Goal: Information Seeking & Learning: Learn about a topic

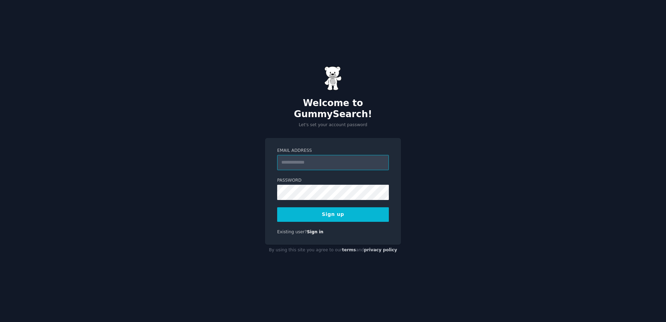
click at [347, 158] on input "Email Address" at bounding box center [333, 162] width 112 height 15
type input "**********"
click at [340, 208] on button "Sign up" at bounding box center [333, 215] width 112 height 15
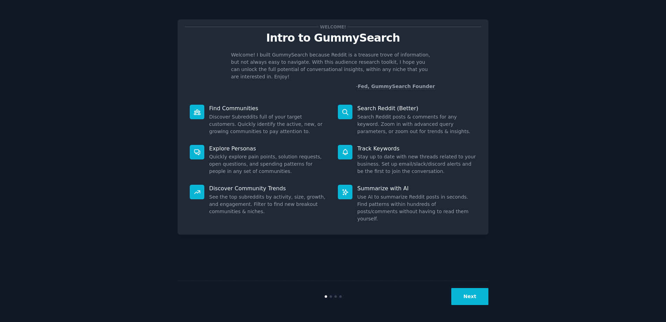
click at [472, 298] on button "Next" at bounding box center [470, 296] width 37 height 17
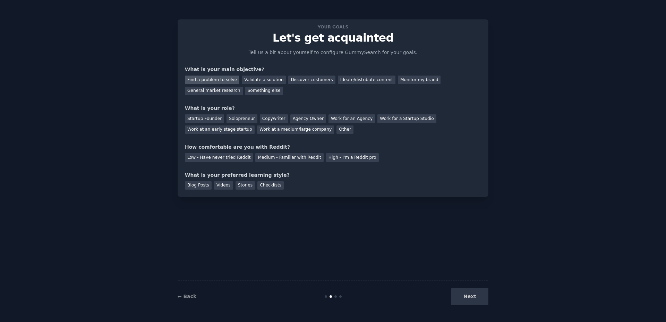
click at [224, 79] on div "Find a problem to solve" at bounding box center [212, 80] width 54 height 9
click at [299, 142] on div "Your goals Let's get acquainted Tell us a bit about yourself to configure Gummy…" at bounding box center [333, 108] width 296 height 163
click at [229, 159] on div "Low - Have never tried Reddit" at bounding box center [219, 157] width 68 height 9
click at [260, 186] on div "Checklists" at bounding box center [271, 186] width 26 height 9
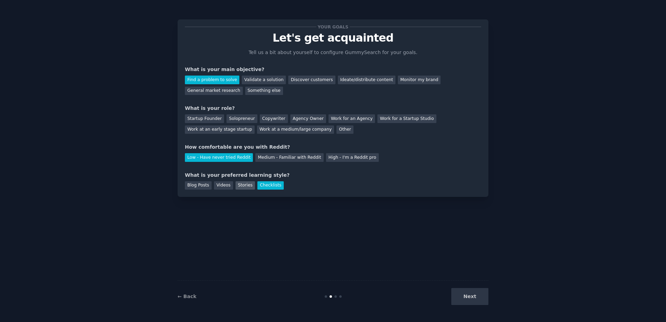
click at [241, 185] on div "Stories" at bounding box center [245, 186] width 19 height 9
click at [261, 184] on div "Checklists" at bounding box center [271, 186] width 26 height 9
click at [337, 130] on div "Other" at bounding box center [345, 130] width 17 height 9
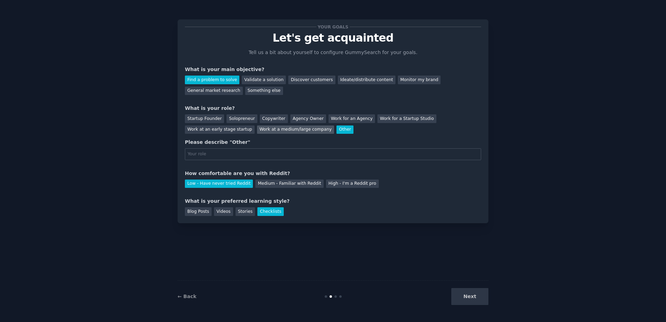
click at [257, 128] on div "Work at a medium/large company" at bounding box center [295, 130] width 77 height 9
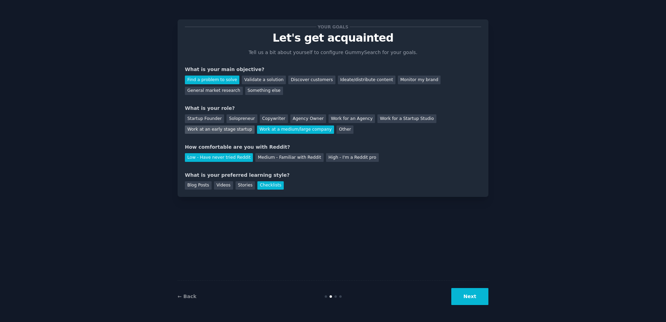
click at [255, 126] on div "Work at an early stage startup" at bounding box center [220, 130] width 70 height 9
click at [474, 297] on button "Next" at bounding box center [470, 296] width 37 height 17
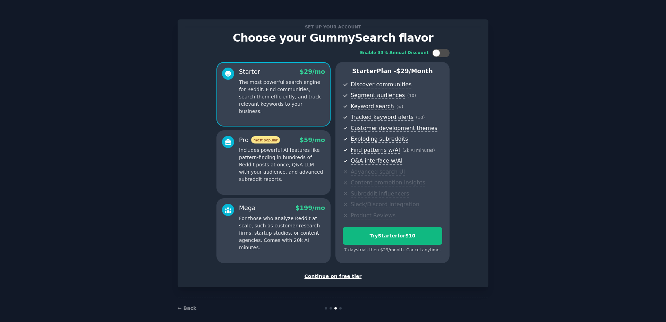
click at [499, 165] on div "Set up your account Choose your GummySearch flavor Enable 33% Annual Discount S…" at bounding box center [333, 165] width 647 height 310
click at [336, 278] on div "Continue on free tier" at bounding box center [333, 276] width 296 height 7
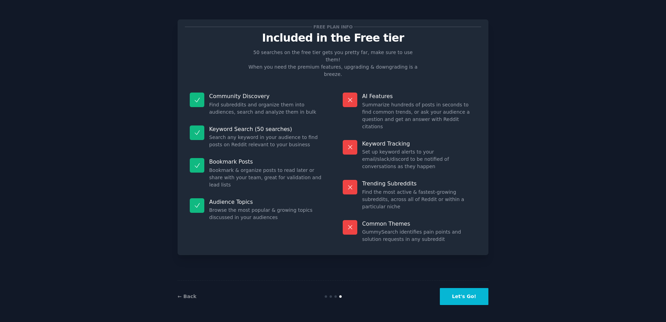
click at [472, 298] on button "Let's Go!" at bounding box center [464, 296] width 49 height 17
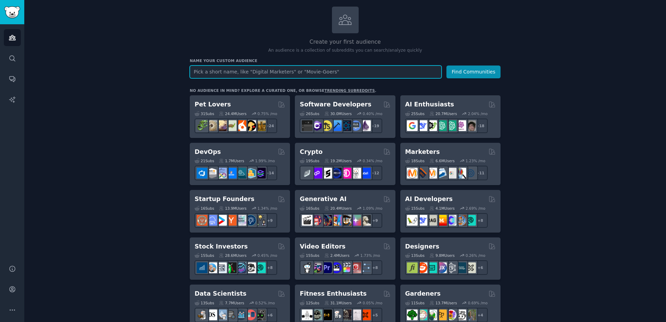
scroll to position [69, 0]
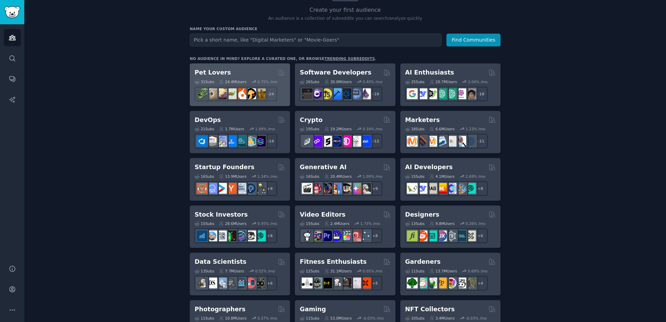
click at [206, 73] on h2 "Pet Lovers" at bounding box center [213, 72] width 36 height 9
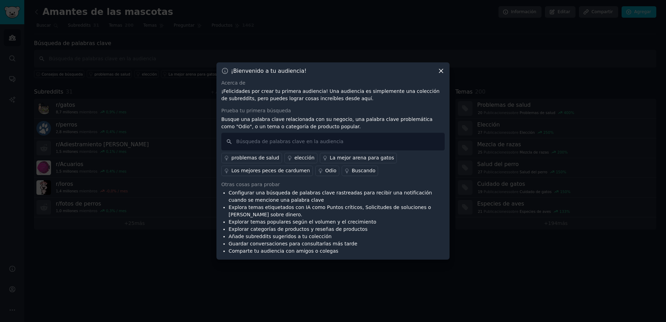
click at [257, 158] on font "problemas de salud" at bounding box center [255, 158] width 48 height 6
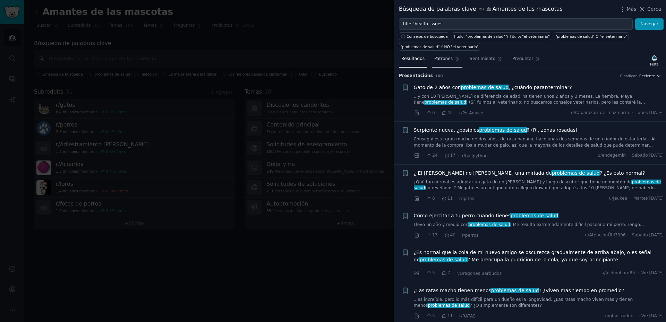
click at [440, 59] on font "Patrones" at bounding box center [444, 58] width 18 height 5
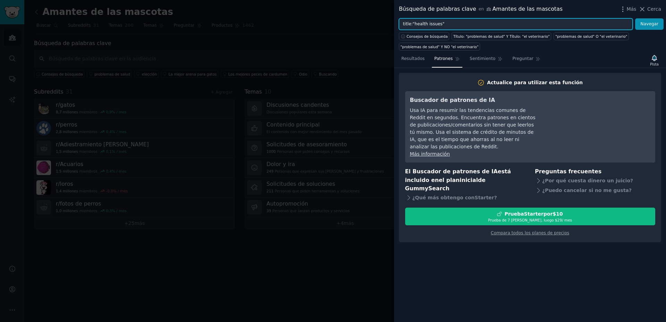
drag, startPoint x: 448, startPoint y: 23, endPoint x: 400, endPoint y: 29, distance: 48.3
click at [400, 29] on input "title:"health issues"" at bounding box center [516, 24] width 234 height 12
click at [635, 18] on button "Navegar" at bounding box center [649, 24] width 28 height 12
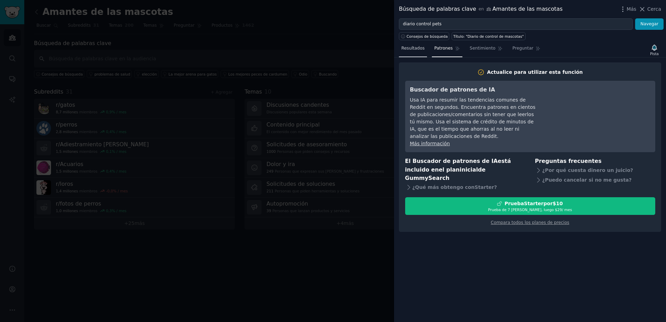
click at [403, 47] on font "Resultados" at bounding box center [413, 48] width 23 height 5
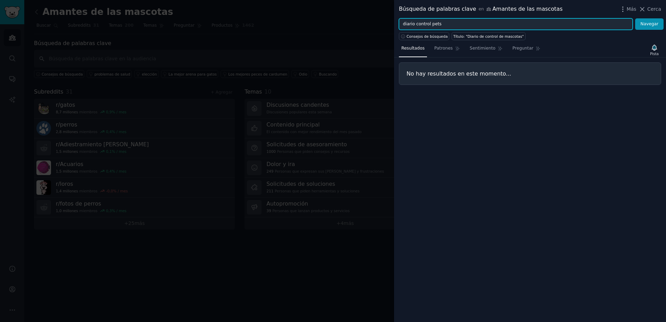
drag, startPoint x: 454, startPoint y: 23, endPoint x: 397, endPoint y: 30, distance: 57.7
click at [397, 30] on div "Búsqueda de palabras clave en Amantes de las mascotas Más Cerca diario control …" at bounding box center [530, 161] width 272 height 322
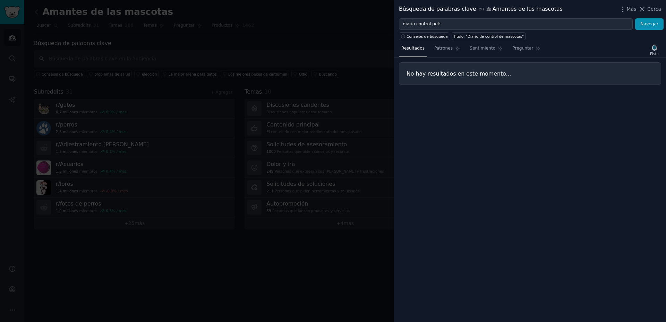
click at [397, 30] on div "Consejos de búsqueda Título: "Diario de control de mascotas"" at bounding box center [530, 35] width 272 height 10
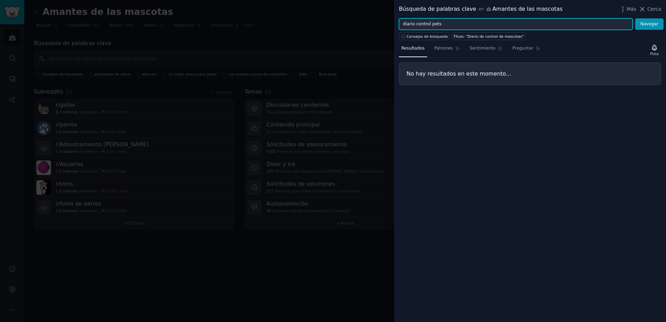
click at [414, 25] on input "diario control pets" at bounding box center [516, 24] width 234 height 12
drag, startPoint x: 409, startPoint y: 25, endPoint x: 381, endPoint y: 26, distance: 27.5
click at [381, 26] on div "Búsqueda de palabras clave en Amantes de las mascotas Más Cerca diario control …" at bounding box center [333, 161] width 666 height 322
type input "control pets"
click at [635, 18] on button "Navegar" at bounding box center [649, 24] width 28 height 12
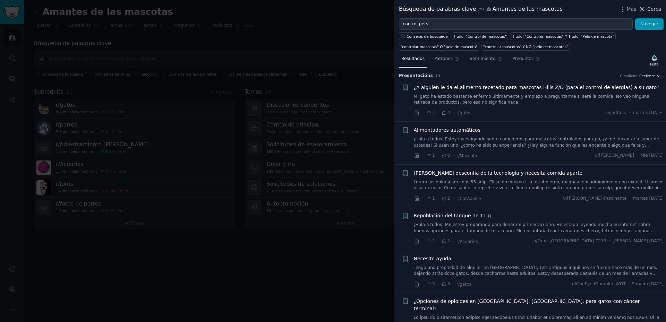
click at [644, 7] on icon at bounding box center [642, 9] width 7 height 7
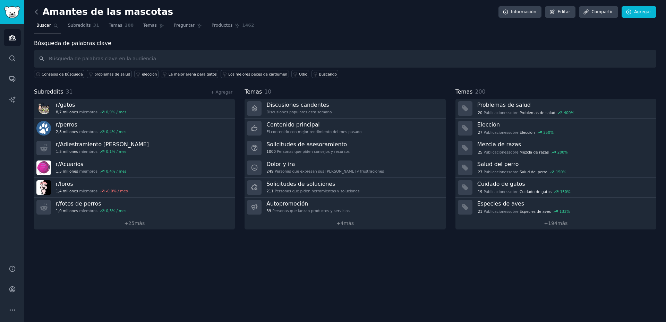
drag, startPoint x: 113, startPoint y: 25, endPoint x: 37, endPoint y: 11, distance: 77.9
click at [113, 25] on font "Temas" at bounding box center [116, 25] width 14 height 5
click at [37, 11] on icon at bounding box center [36, 11] width 7 height 7
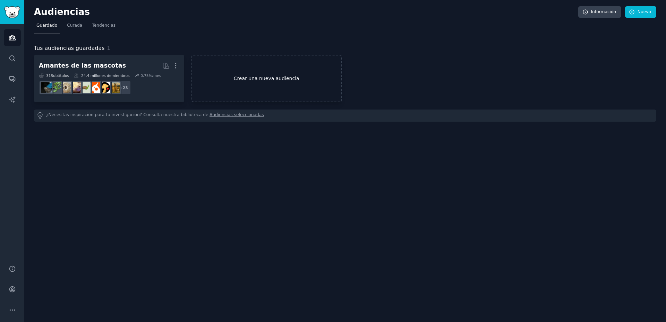
click at [270, 77] on font "Crear una nueva audiencia" at bounding box center [267, 79] width 66 height 6
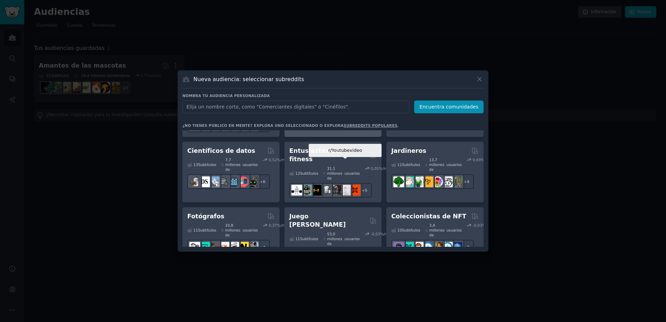
scroll to position [243, 0]
click at [292, 110] on input "text" at bounding box center [296, 107] width 227 height 13
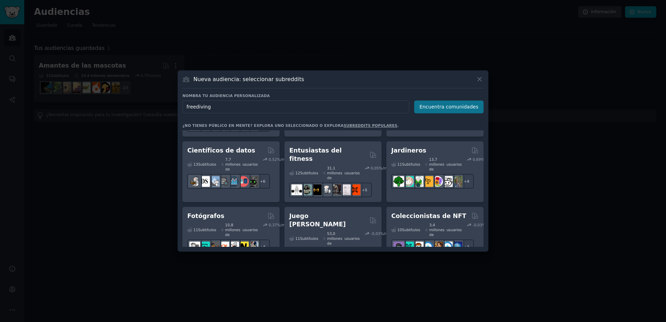
type input "freediving"
click at [462, 103] on button "Encuentra comunidades" at bounding box center [448, 107] width 69 height 13
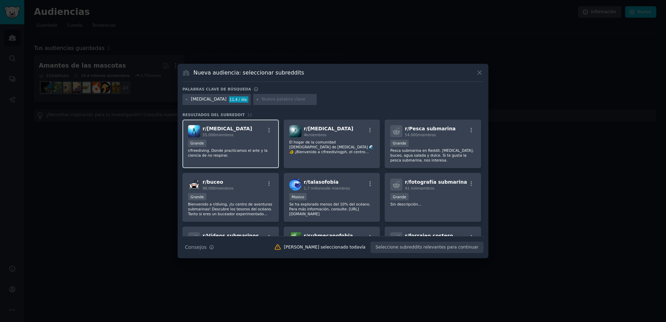
click at [236, 142] on div "Grande" at bounding box center [230, 144] width 85 height 9
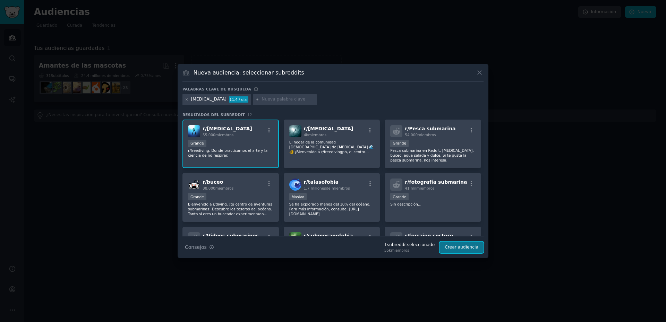
click at [460, 245] on font "Crear audiencia" at bounding box center [462, 247] width 34 height 5
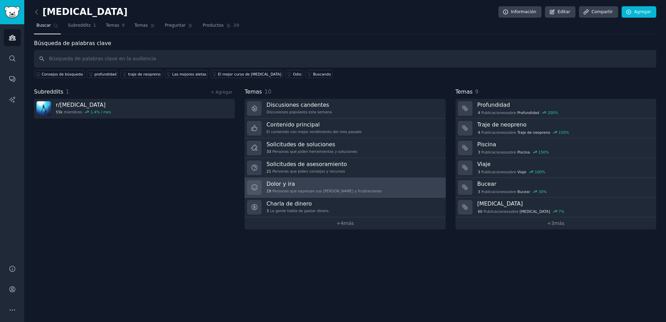
click at [288, 186] on font "Dolor y ira" at bounding box center [281, 184] width 28 height 7
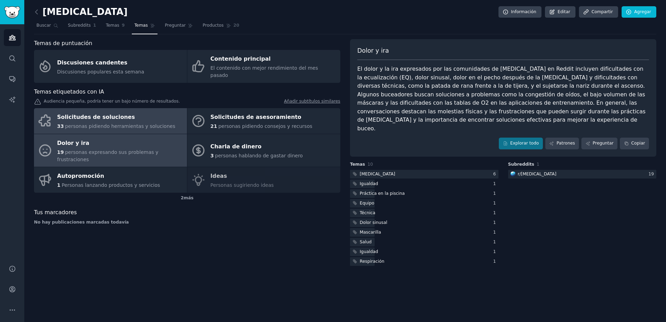
click at [98, 114] on font "Solicitudes de soluciones" at bounding box center [96, 117] width 78 height 7
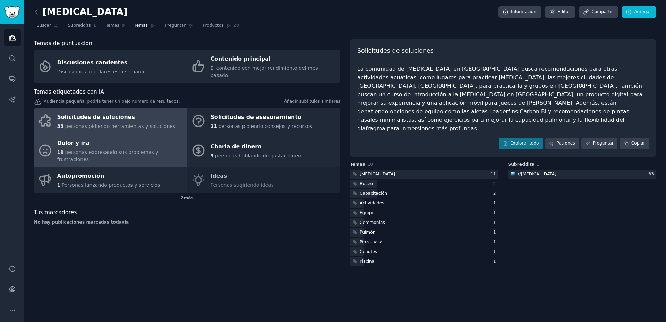
click at [123, 140] on div "Dolor y ira" at bounding box center [120, 143] width 126 height 11
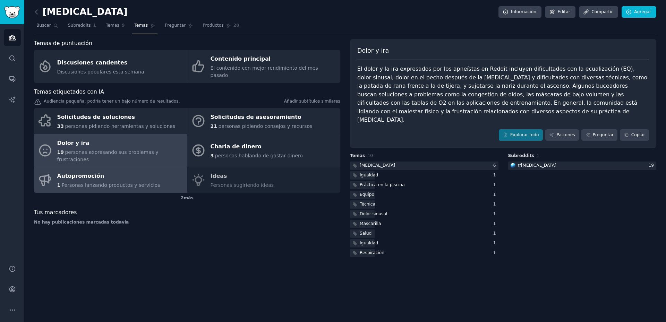
click at [103, 171] on div "Autopromoción" at bounding box center [108, 176] width 103 height 11
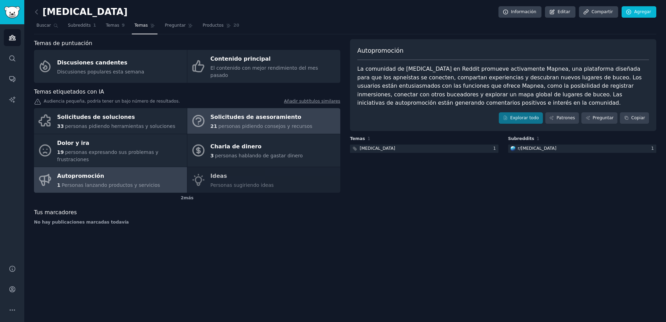
click at [232, 114] on font "Solicitudes de asesoramiento" at bounding box center [256, 117] width 91 height 7
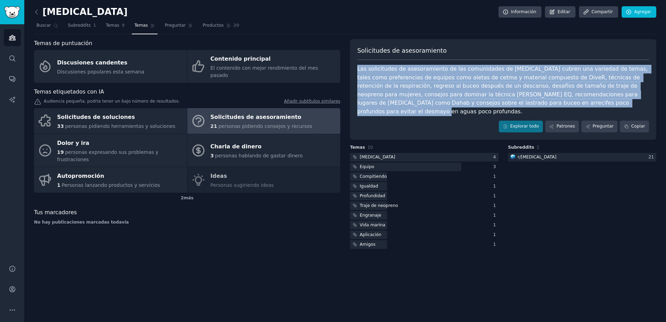
drag, startPoint x: 520, startPoint y: 102, endPoint x: 358, endPoint y: 67, distance: 165.3
click at [358, 67] on div "Las solicitudes de asesoramiento de las comunidades de apnea cubren una varieda…" at bounding box center [503, 90] width 292 height 51
copy font "Las solicitudes de asesoramiento de las comunidades de apnea cubren una varieda…"
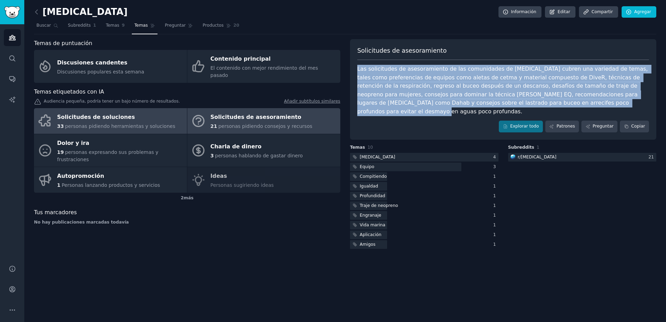
click at [94, 114] on font "Solicitudes de soluciones" at bounding box center [96, 117] width 78 height 7
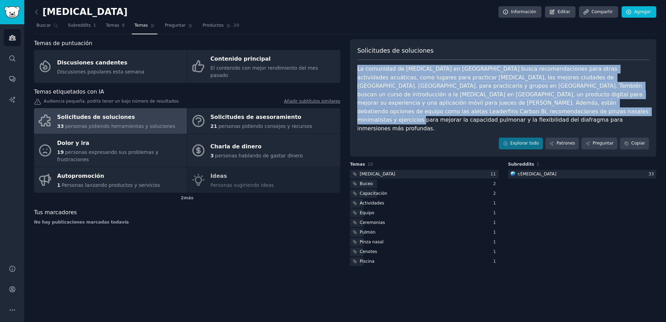
drag, startPoint x: 356, startPoint y: 69, endPoint x: 399, endPoint y: 111, distance: 59.6
click at [399, 111] on div "Solicitudes de soluciones La comunidad de apnea en Reddit busca recomendaciones…" at bounding box center [503, 98] width 306 height 118
copy font "La comunidad de apnea en Reddit busca recomendaciones para otras actividades ac…"
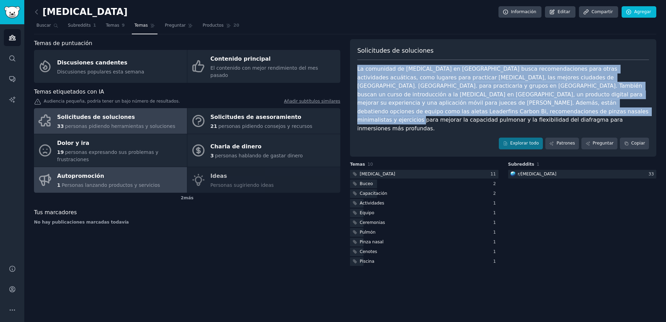
click at [106, 171] on div "Autopromoción" at bounding box center [108, 176] width 103 height 11
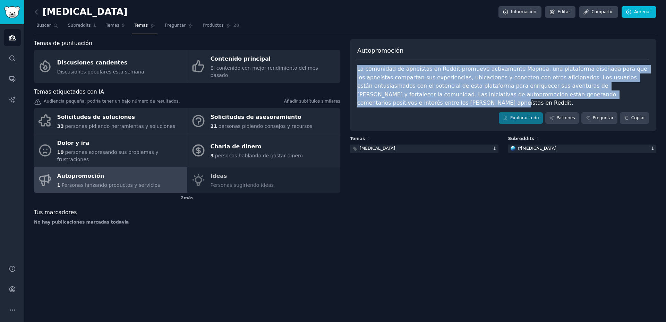
drag, startPoint x: 356, startPoint y: 68, endPoint x: 626, endPoint y: 95, distance: 270.6
click at [626, 95] on div "Autopromoción La comunidad de apneístas en Reddit promueve activamente Mapnea, …" at bounding box center [503, 85] width 306 height 92
copy font "La comunidad de apneístas en Reddit promueve activamente Mapnea, una plataforma…"
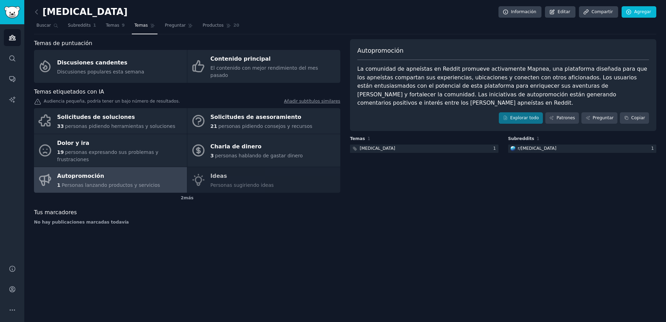
click at [470, 186] on div "Autopromoción La comunidad de apneístas en Reddit promueve activamente Mapnea, …" at bounding box center [503, 135] width 306 height 192
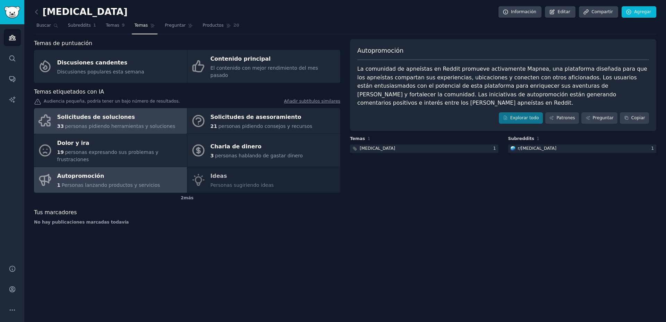
click at [89, 114] on font "Solicitudes de soluciones" at bounding box center [96, 117] width 78 height 7
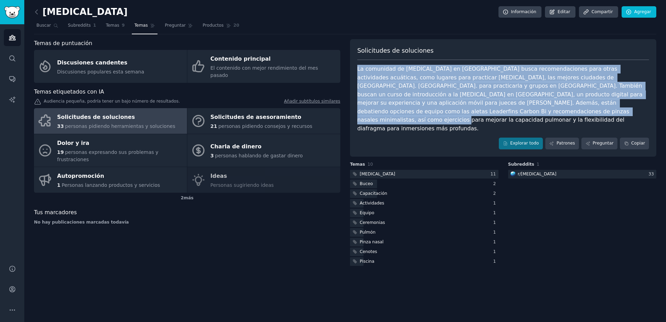
drag, startPoint x: 426, startPoint y: 112, endPoint x: 352, endPoint y: 69, distance: 85.2
click at [352, 69] on div "Solicitudes de soluciones La comunidad de apnea en Reddit busca recomendaciones…" at bounding box center [503, 98] width 306 height 118
copy font "La comunidad de apnea en Reddit busca recomendaciones para otras actividades ac…"
click at [34, 12] on icon at bounding box center [36, 11] width 7 height 7
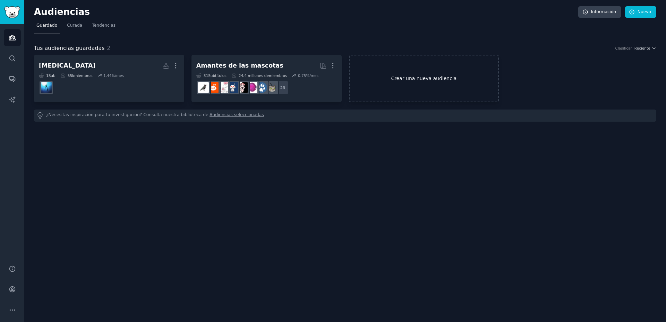
click at [393, 77] on font "Crear una nueva audiencia" at bounding box center [424, 78] width 149 height 7
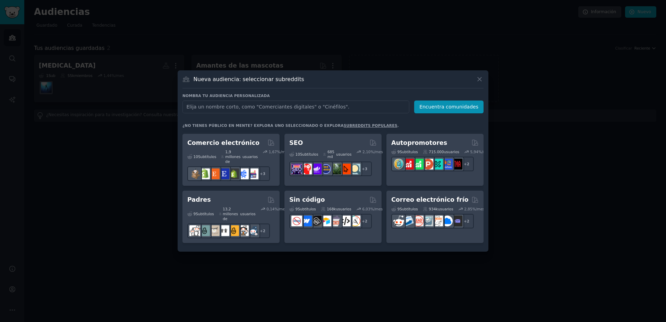
scroll to position [451, 0]
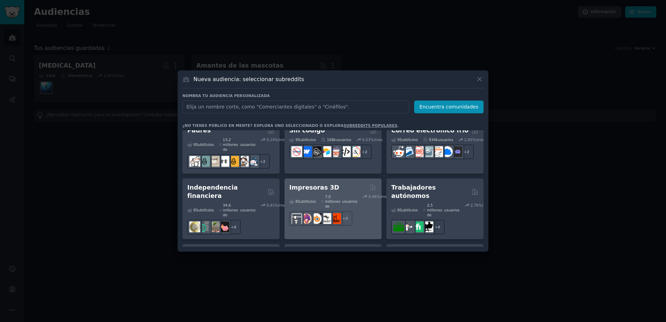
click at [319, 184] on font "Impresoras 3D" at bounding box center [314, 187] width 50 height 7
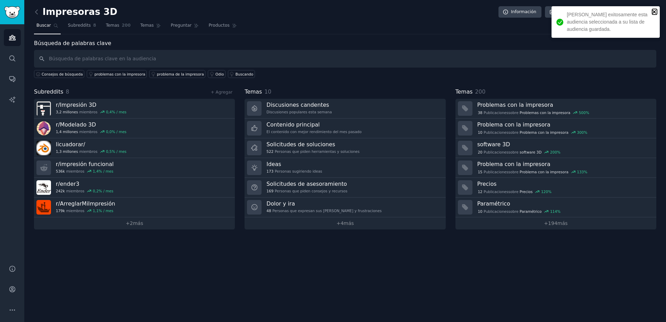
click at [656, 9] on icon "cerca" at bounding box center [654, 12] width 5 height 6
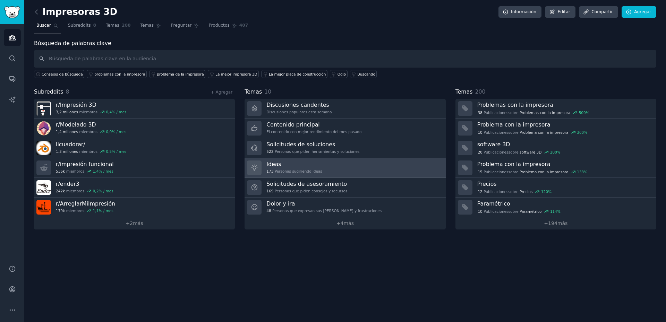
click at [275, 165] on font "Ideas" at bounding box center [274, 164] width 15 height 7
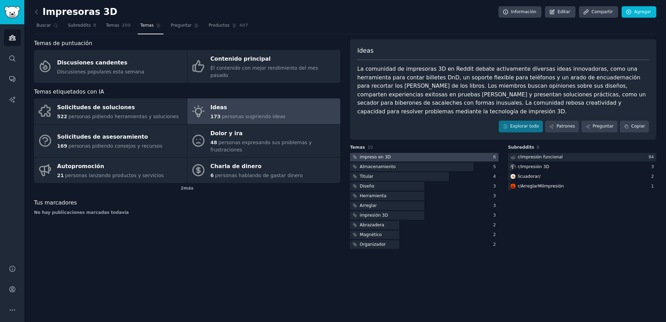
click at [384, 155] on font "impreso en 3D" at bounding box center [375, 157] width 31 height 5
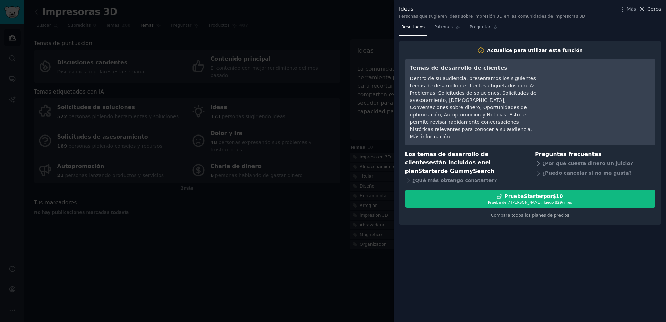
click at [651, 9] on font "Cerca" at bounding box center [655, 9] width 14 height 6
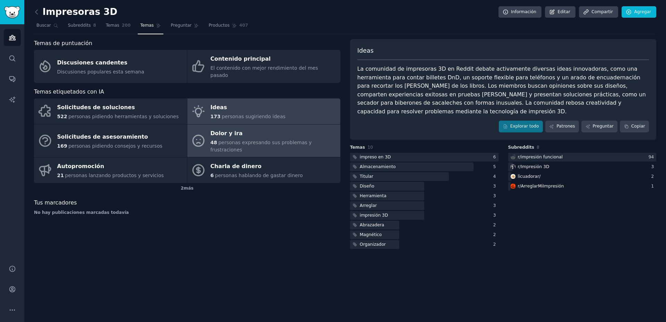
click at [227, 130] on div "Dolor y ira" at bounding box center [274, 133] width 126 height 11
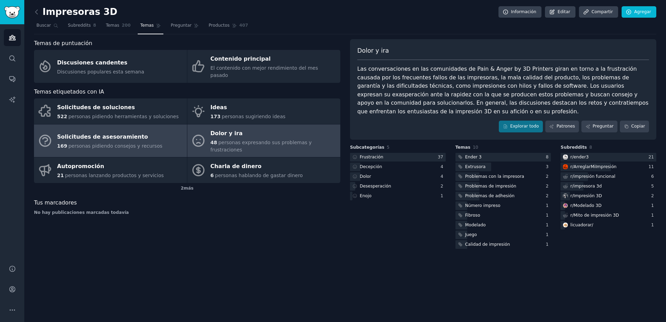
click at [90, 143] on font "personas pidiendo consejos y recursos" at bounding box center [115, 146] width 94 height 6
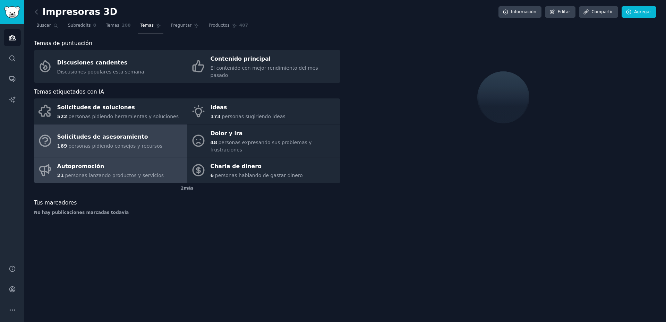
click at [94, 163] on font "Autopromoción" at bounding box center [80, 166] width 47 height 7
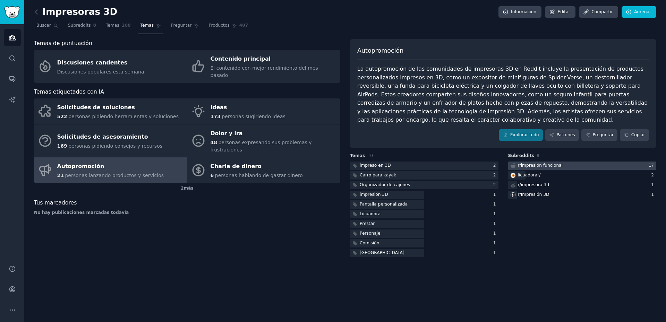
click at [560, 162] on div "r/ impresión funcional" at bounding box center [536, 166] width 56 height 9
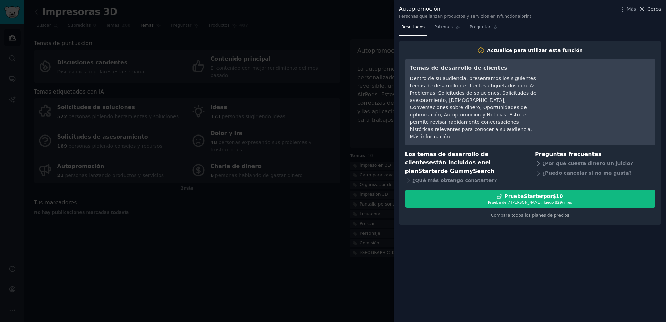
click at [653, 9] on font "Cerca" at bounding box center [655, 9] width 14 height 6
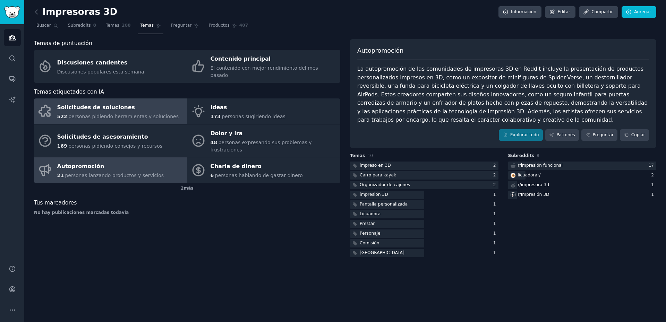
click at [107, 114] on font "personas pidiendo herramientas y soluciones" at bounding box center [123, 117] width 110 height 6
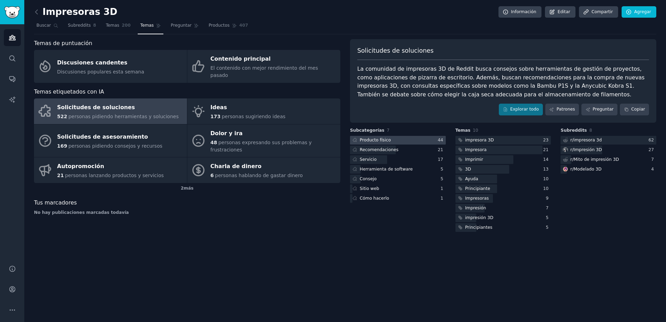
click at [380, 140] on font "Producto físico" at bounding box center [375, 140] width 31 height 5
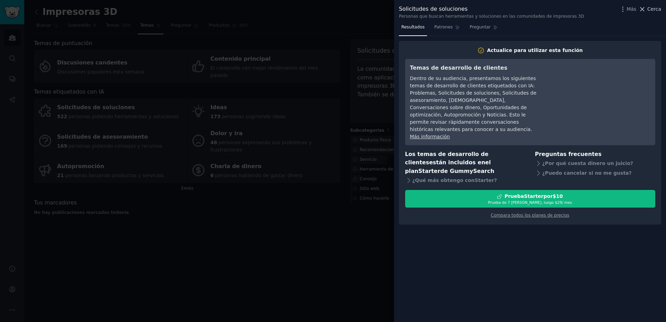
click at [645, 10] on icon at bounding box center [643, 9] width 4 height 4
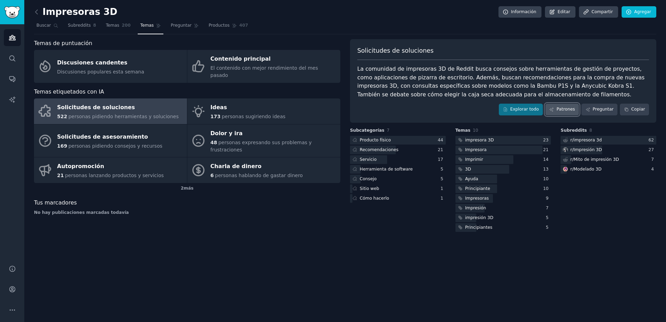
click at [572, 108] on font "Patrones" at bounding box center [566, 109] width 18 height 5
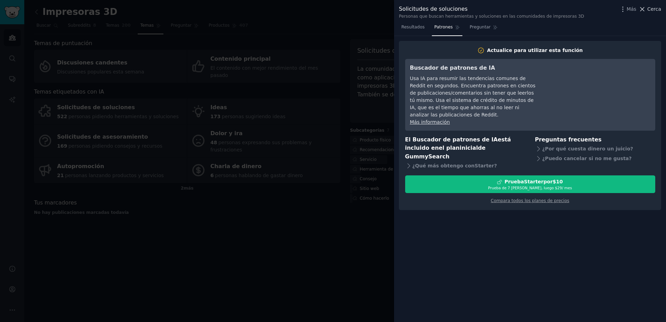
click at [646, 9] on icon at bounding box center [642, 9] width 7 height 7
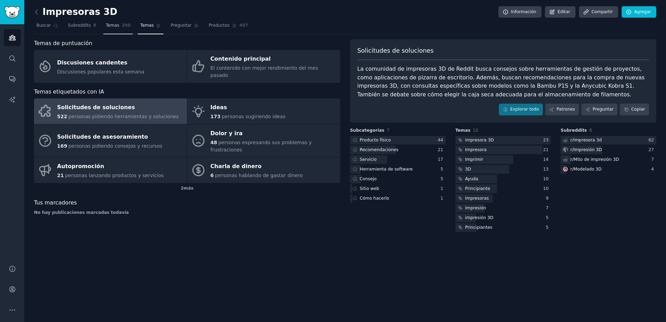
click at [109, 29] on link "Temas 200" at bounding box center [117, 27] width 29 height 14
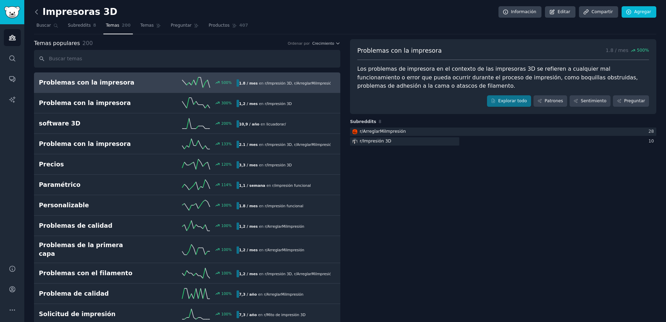
click at [37, 11] on icon at bounding box center [36, 11] width 7 height 7
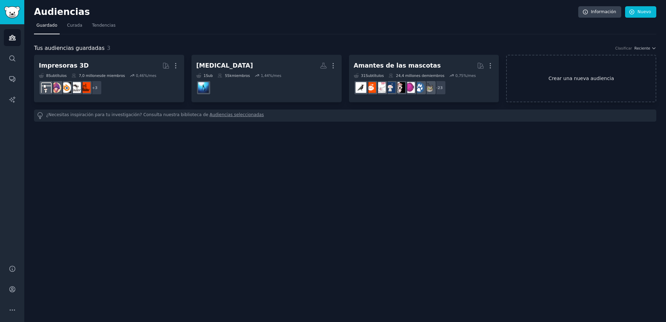
click at [574, 82] on link "Crear una nueva audiencia" at bounding box center [581, 79] width 150 height 48
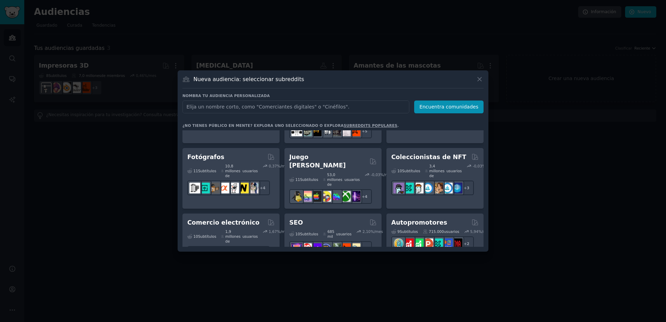
scroll to position [290, 0]
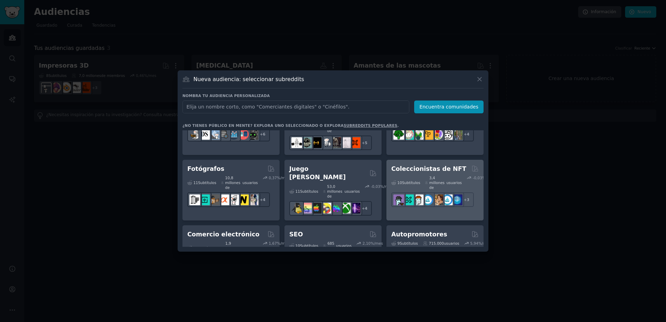
click at [443, 166] on font "Coleccionistas de NFT" at bounding box center [428, 169] width 75 height 7
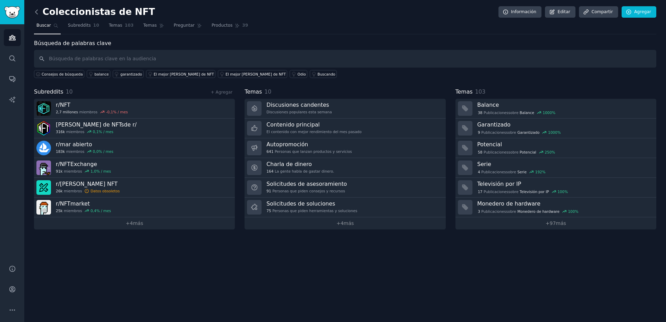
click at [36, 10] on icon at bounding box center [36, 11] width 7 height 7
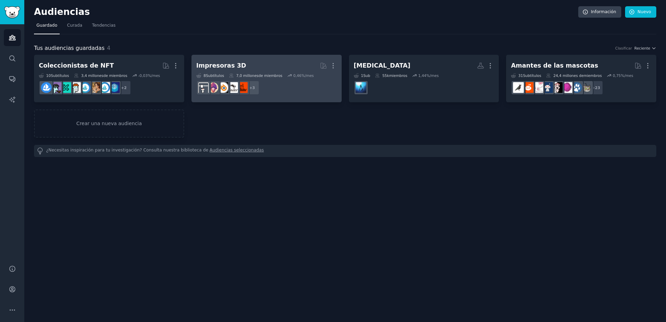
click at [213, 66] on font "Impresoras 3D" at bounding box center [221, 65] width 50 height 7
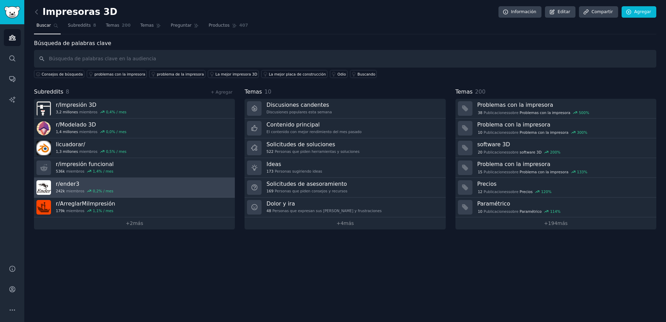
click at [66, 187] on font "ender3" at bounding box center [69, 184] width 19 height 7
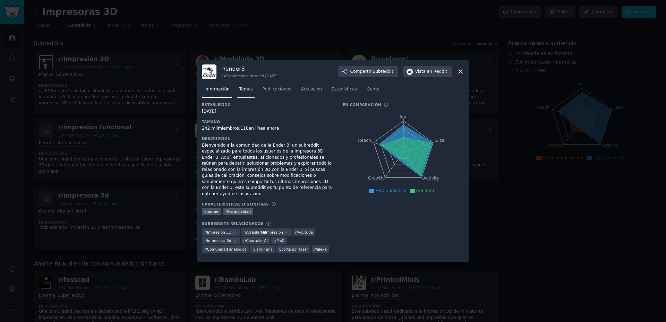
click at [248, 92] on font "Temas" at bounding box center [246, 89] width 14 height 5
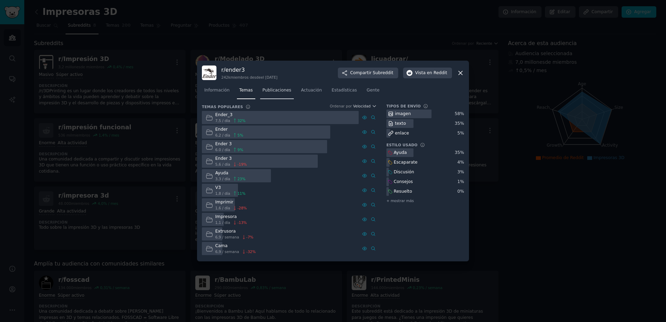
click at [279, 90] on font "Publicaciones" at bounding box center [277, 90] width 29 height 5
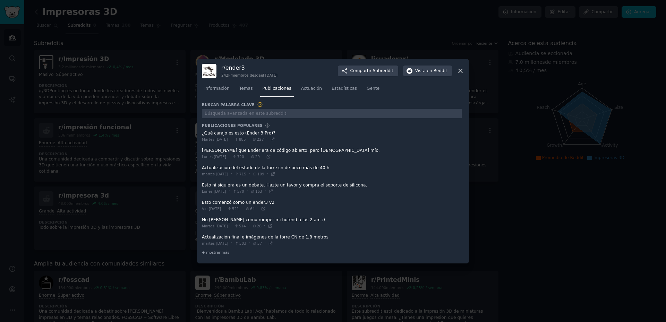
click at [461, 70] on icon at bounding box center [460, 70] width 7 height 7
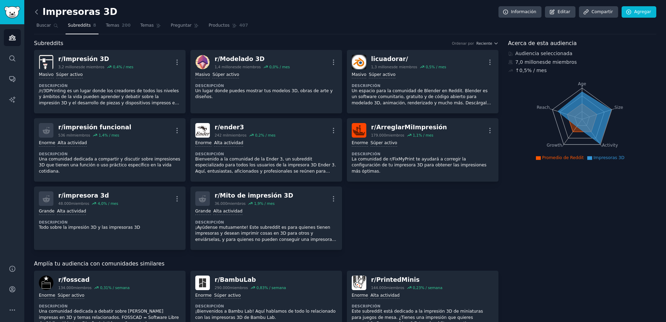
click at [35, 13] on icon at bounding box center [36, 11] width 7 height 7
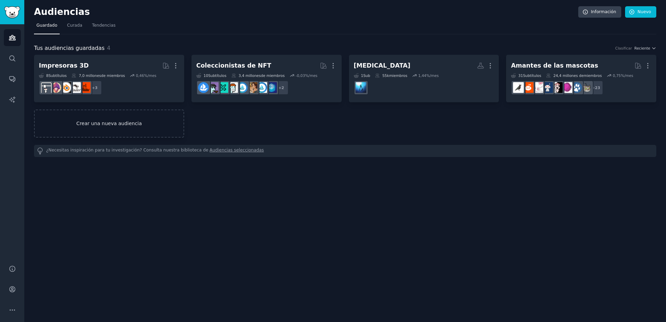
click at [113, 121] on font "Crear una nueva audiencia" at bounding box center [109, 124] width 66 height 6
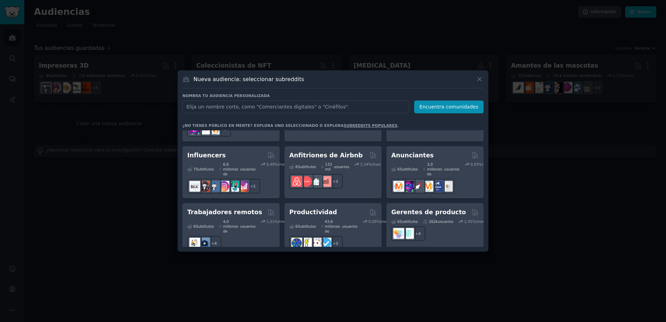
scroll to position [602, 0]
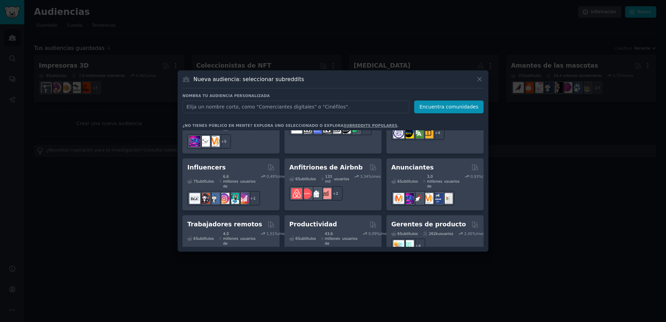
click at [423, 278] on font "Propietarios de restaurantes" at bounding box center [417, 286] width 53 height 16
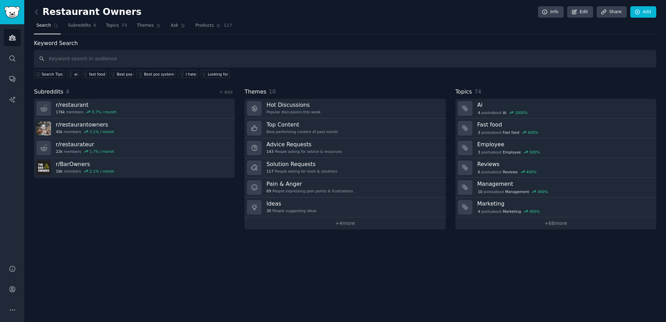
click at [348, 265] on div "Restaurant Owners Info Edit Share Add Search Subreddits 4 Topics 74 Themes Ask …" at bounding box center [345, 161] width 642 height 322
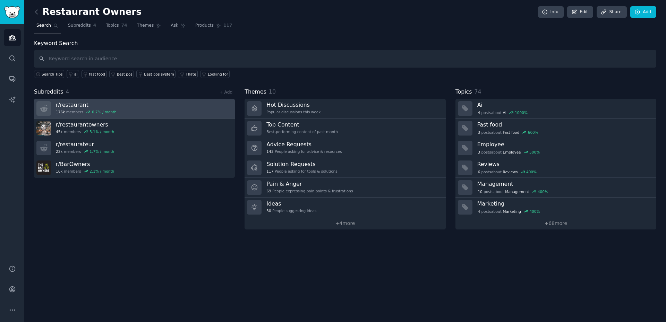
click at [82, 107] on h3 "r/ restaurant" at bounding box center [86, 104] width 61 height 7
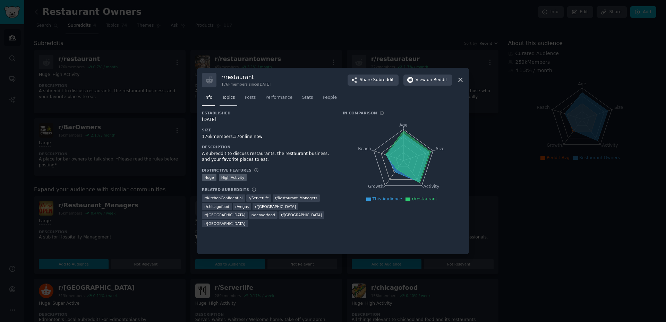
click at [230, 98] on span "Topics" at bounding box center [228, 98] width 13 height 6
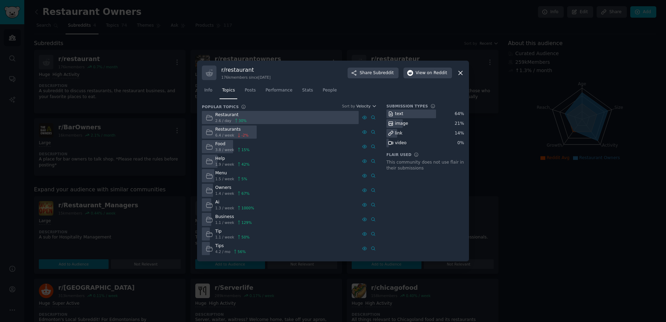
click at [459, 71] on icon at bounding box center [461, 73] width 4 height 4
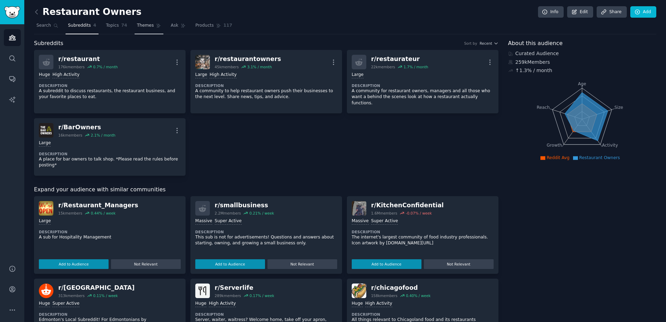
click at [135, 29] on link "Themes" at bounding box center [149, 27] width 29 height 14
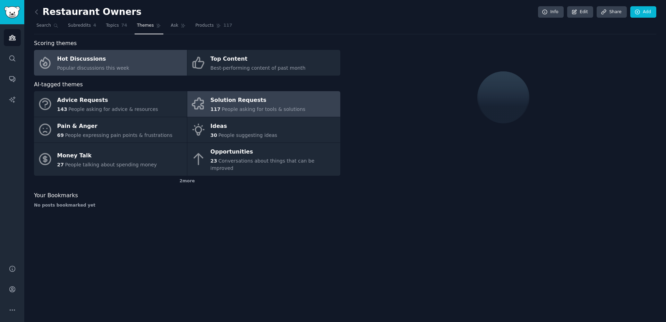
click at [250, 100] on div "Solution Requests" at bounding box center [258, 100] width 95 height 11
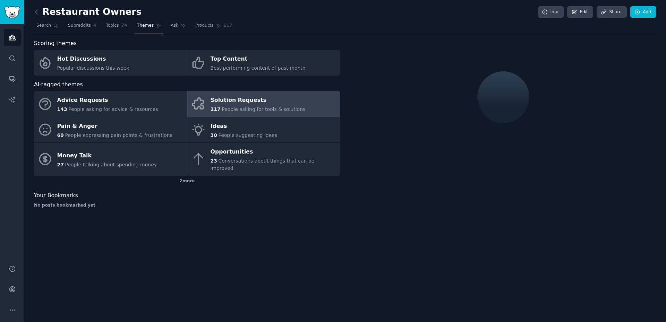
click at [247, 101] on div "Solution Requests" at bounding box center [258, 100] width 95 height 11
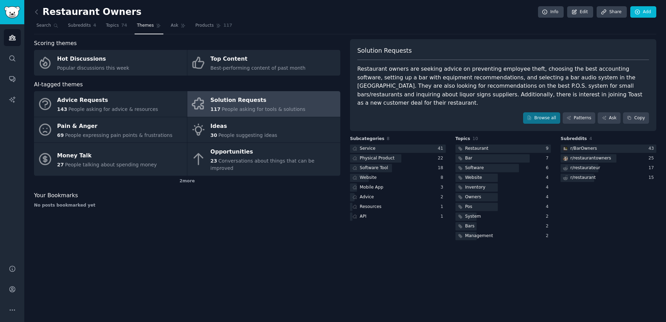
click at [580, 34] on nav "Search Subreddits 4 Topics 74 Themes Ask Products 117" at bounding box center [345, 27] width 623 height 14
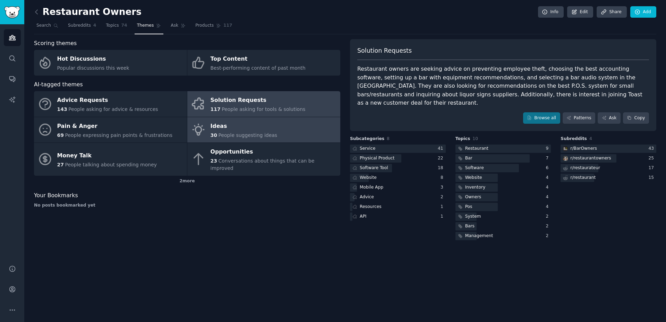
click at [211, 124] on div "Ideas" at bounding box center [244, 126] width 67 height 11
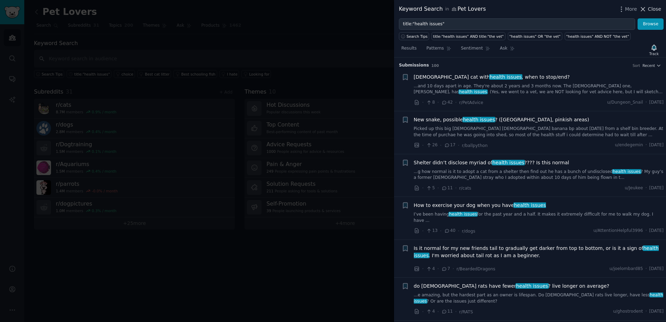
click at [645, 9] on icon at bounding box center [644, 9] width 4 height 4
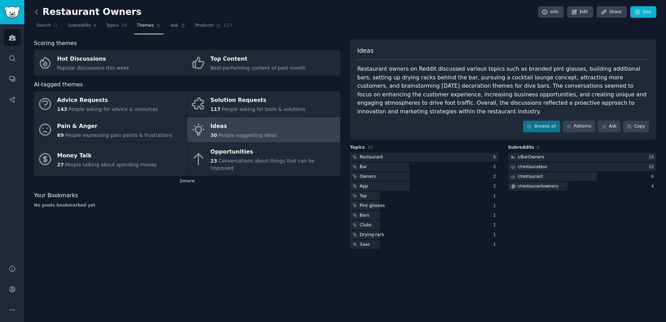
click at [36, 10] on icon at bounding box center [36, 12] width 2 height 4
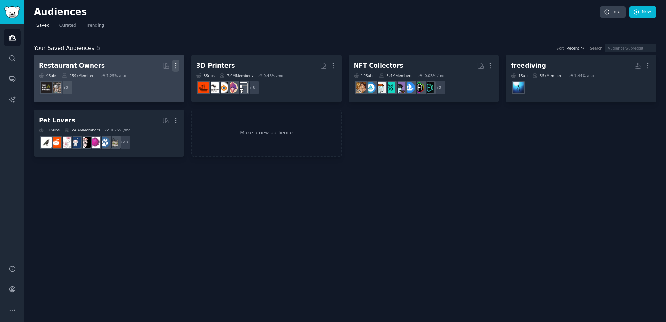
click at [177, 66] on icon "button" at bounding box center [175, 65] width 7 height 7
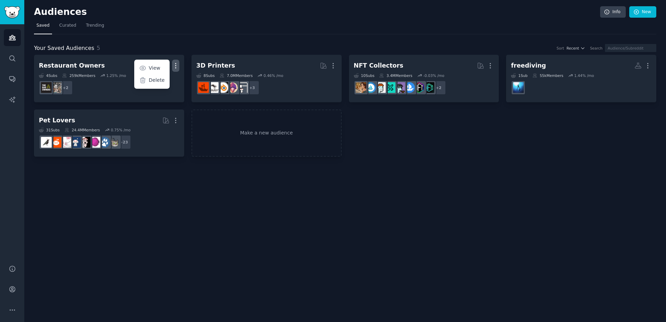
click at [416, 147] on div "Restaurant Owners Curated by GummySearch More View Delete 4 Sub s 259k Members …" at bounding box center [345, 106] width 623 height 102
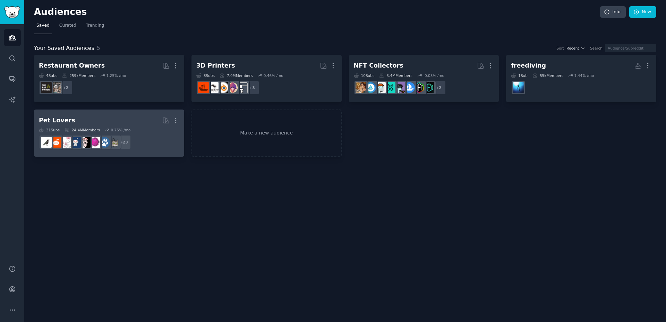
click at [46, 121] on div "Pet Lovers" at bounding box center [57, 120] width 36 height 9
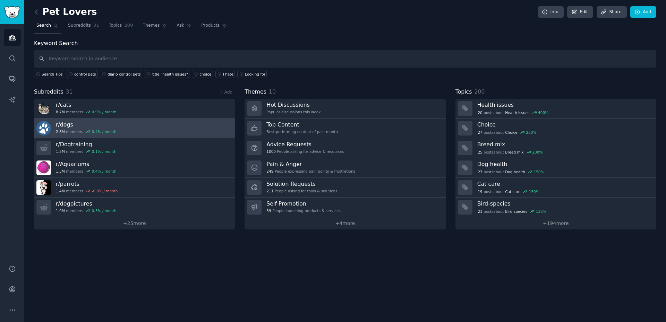
click at [68, 124] on h3 "r/ dogs" at bounding box center [86, 124] width 61 height 7
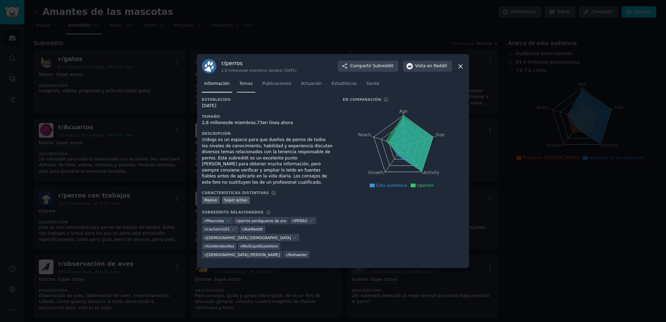
click at [242, 86] on font "Temas" at bounding box center [246, 83] width 14 height 5
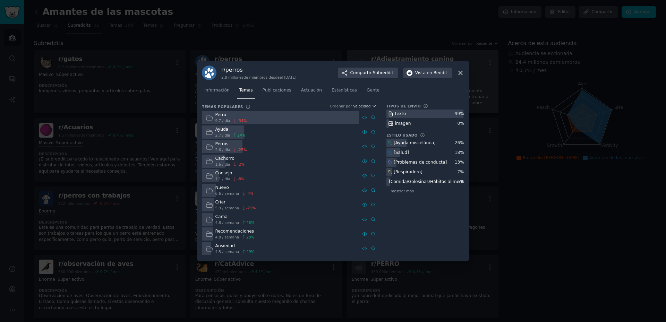
click at [463, 72] on icon at bounding box center [460, 72] width 7 height 7
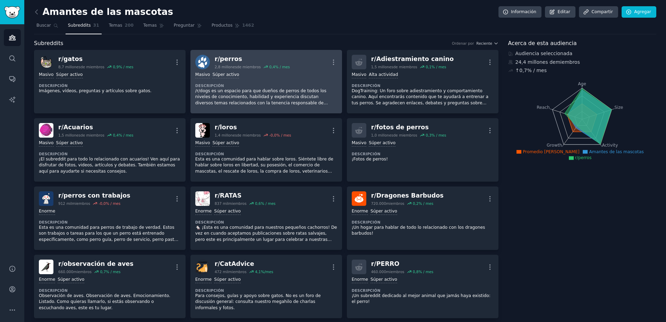
click at [230, 56] on font "perros" at bounding box center [231, 59] width 22 height 7
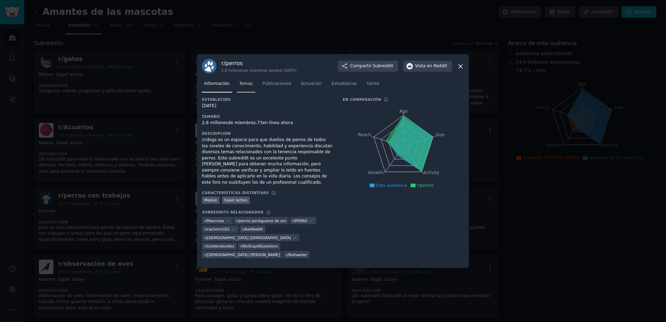
click at [244, 87] on span "Temas" at bounding box center [246, 84] width 14 height 6
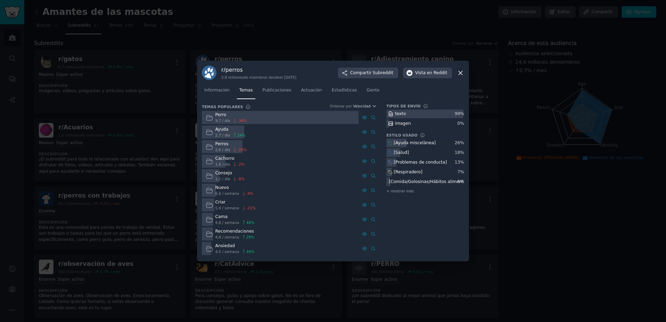
click at [221, 116] on font "Perro" at bounding box center [221, 114] width 11 height 5
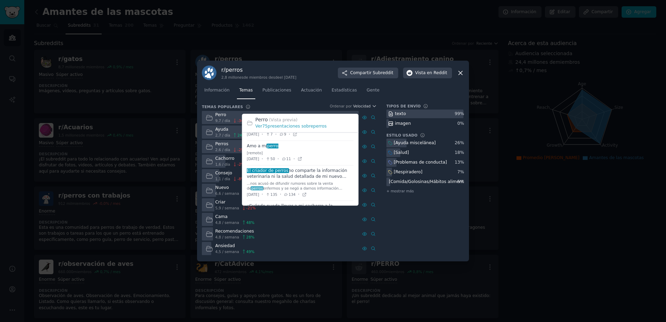
scroll to position [278, 0]
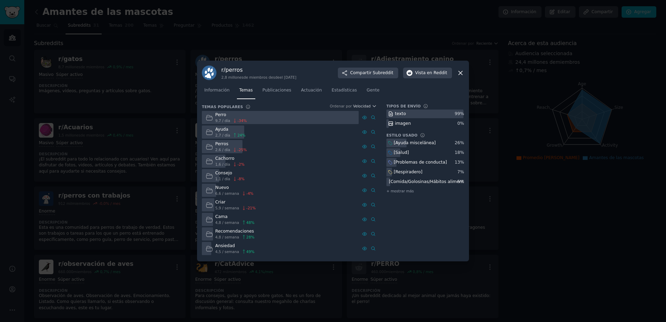
click at [462, 72] on icon at bounding box center [461, 73] width 4 height 4
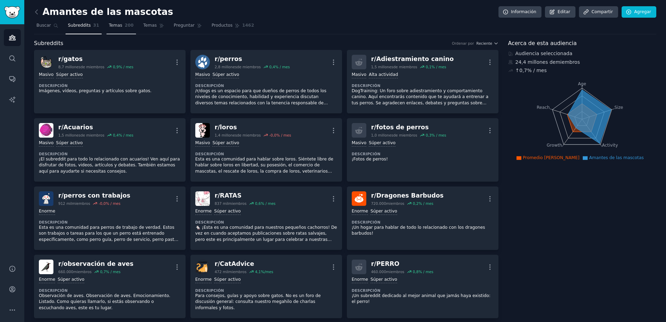
click at [113, 24] on font "Temas" at bounding box center [116, 25] width 14 height 5
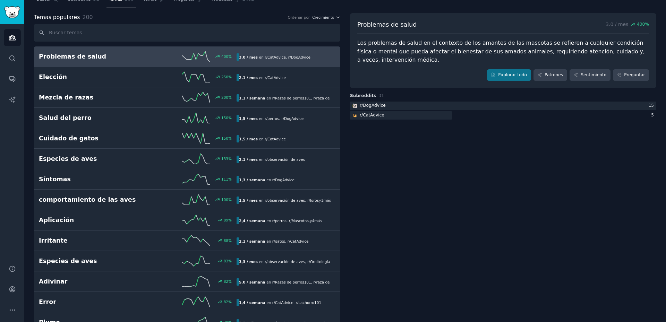
scroll to position [35, 0]
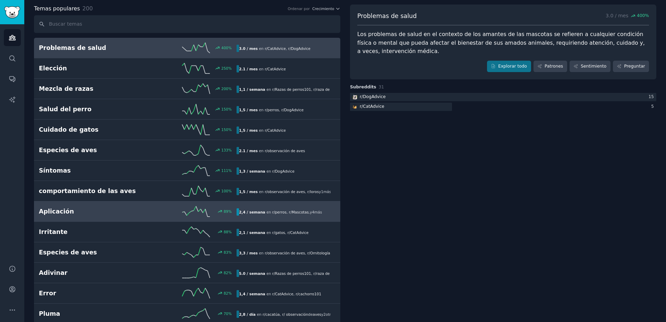
click at [62, 214] on font "Aplicación" at bounding box center [56, 211] width 35 height 7
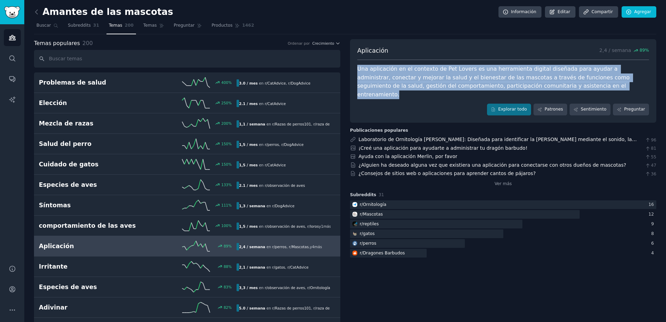
drag, startPoint x: 550, startPoint y: 84, endPoint x: 353, endPoint y: 67, distance: 197.9
click at [353, 67] on div "Aplicación 2,4 / semana 89 % Una aplicación en el contexto de Pet Lovers es una…" at bounding box center [503, 81] width 306 height 84
copy font "Una aplicación en el contexto de Pet Lovers es una herramienta digital diseñada…"
click at [448, 162] on font "¿Alguien ha deseado alguna vez que existiera una aplicación para conectarse con…" at bounding box center [493, 165] width 268 height 6
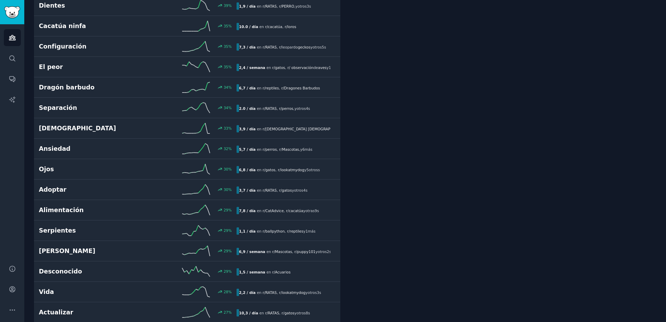
scroll to position [625, 0]
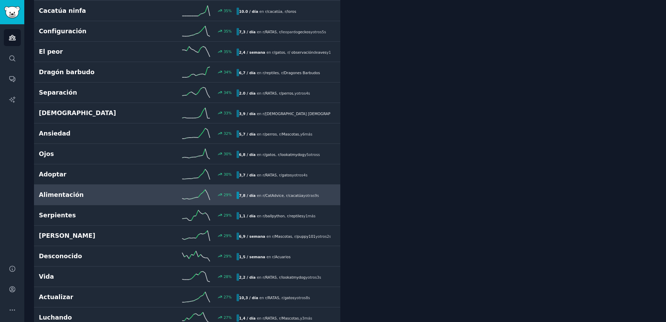
click at [80, 196] on h2 "Alimentación" at bounding box center [88, 195] width 99 height 9
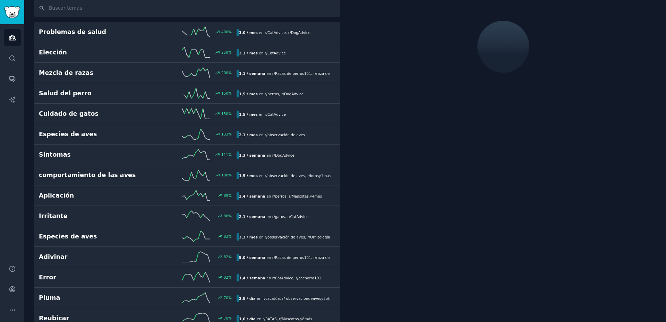
scroll to position [39, 0]
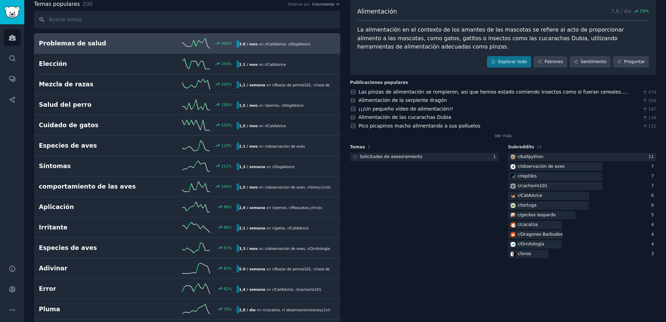
click at [76, 43] on font "Problemas de salud" at bounding box center [72, 43] width 67 height 7
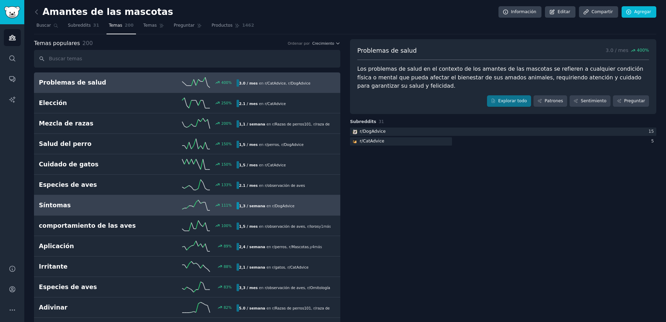
click at [120, 205] on h2 "Síntomas" at bounding box center [88, 205] width 99 height 9
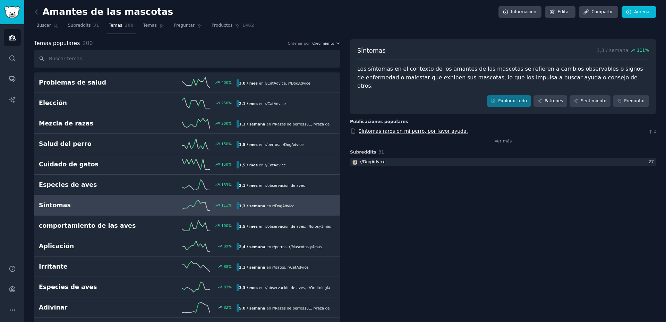
click at [394, 128] on font "Síntomas raros en mi perro, por favor ayuda." at bounding box center [413, 131] width 109 height 6
click at [75, 23] on font "Subreddits" at bounding box center [79, 25] width 23 height 5
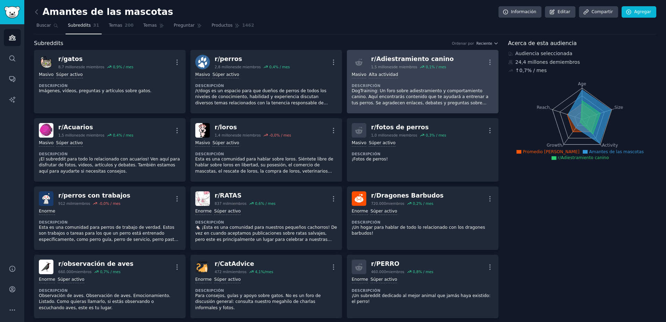
click at [395, 67] on font "de miembros" at bounding box center [406, 67] width 24 height 4
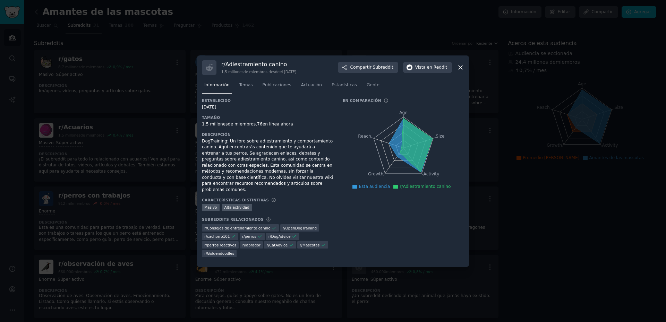
click at [462, 71] on icon at bounding box center [460, 67] width 7 height 7
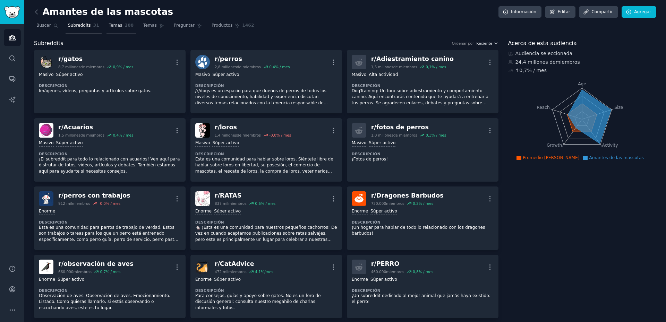
click at [111, 26] on font "Temas" at bounding box center [116, 25] width 14 height 5
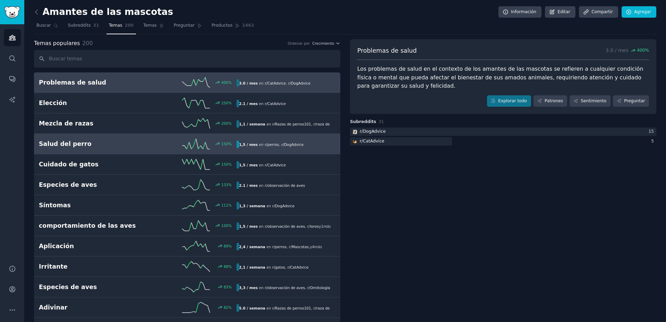
click at [68, 142] on font "Salud del perro" at bounding box center [65, 144] width 53 height 7
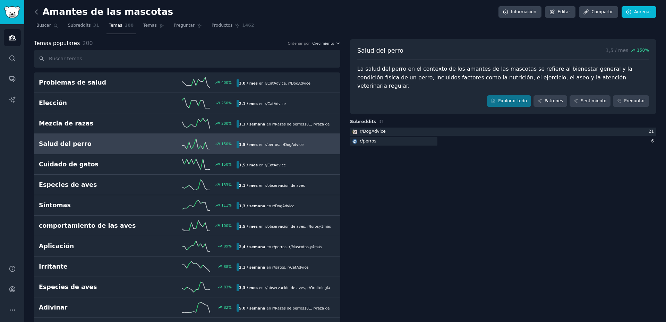
click at [39, 12] on icon at bounding box center [36, 11] width 7 height 7
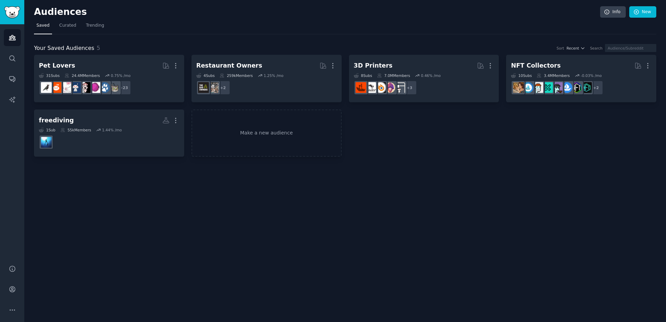
click at [36, 11] on h2 "Audiences" at bounding box center [317, 12] width 566 height 11
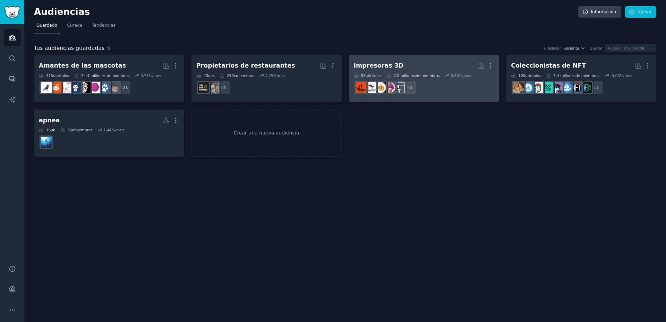
click at [378, 65] on font "Impresoras 3D" at bounding box center [379, 65] width 50 height 7
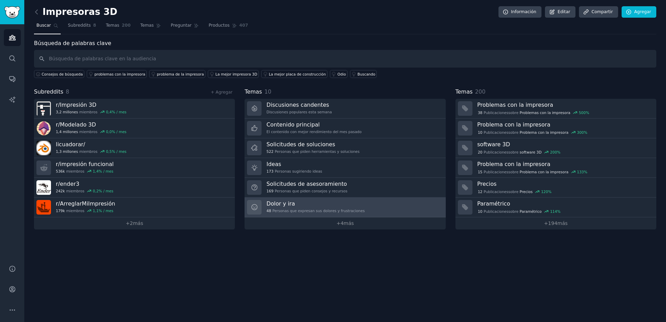
click at [279, 205] on font "Dolor y ira" at bounding box center [281, 204] width 28 height 7
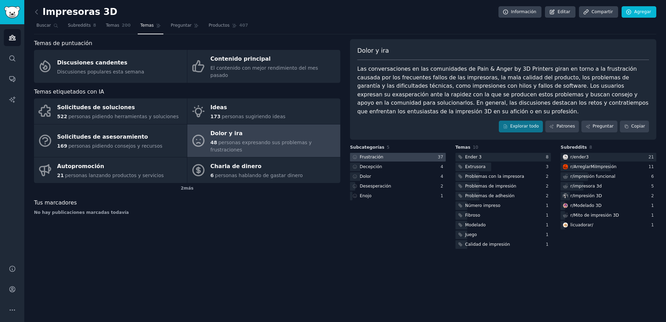
click at [371, 155] on font "Frustración" at bounding box center [372, 157] width 24 height 5
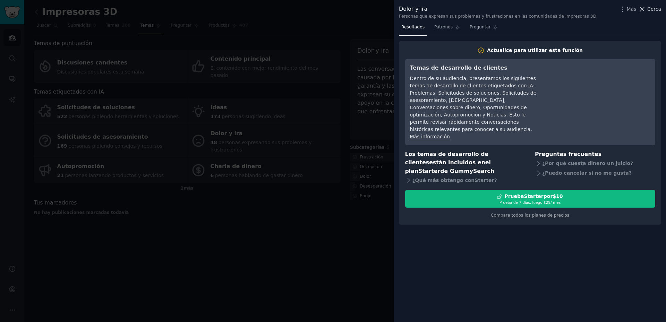
click at [646, 9] on icon at bounding box center [642, 9] width 7 height 7
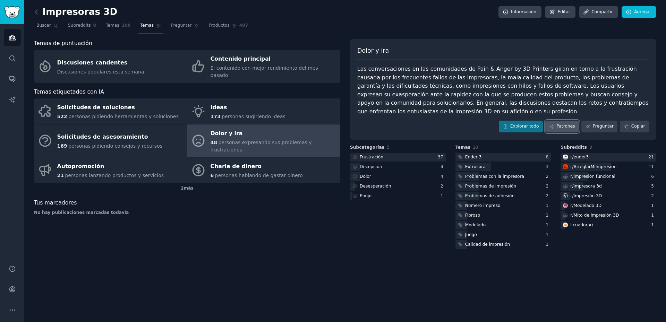
click at [563, 124] on font "Patrones" at bounding box center [566, 126] width 18 height 5
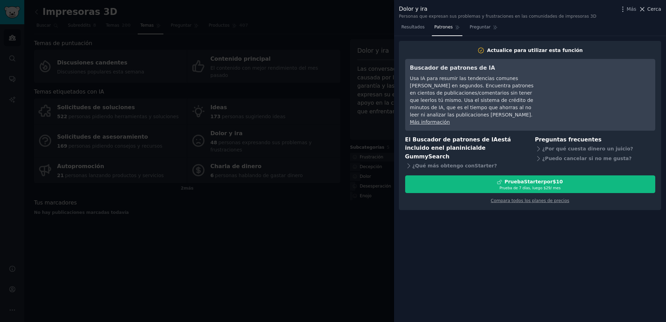
click at [646, 10] on icon at bounding box center [642, 9] width 7 height 7
